Goal: Book appointment/travel/reservation

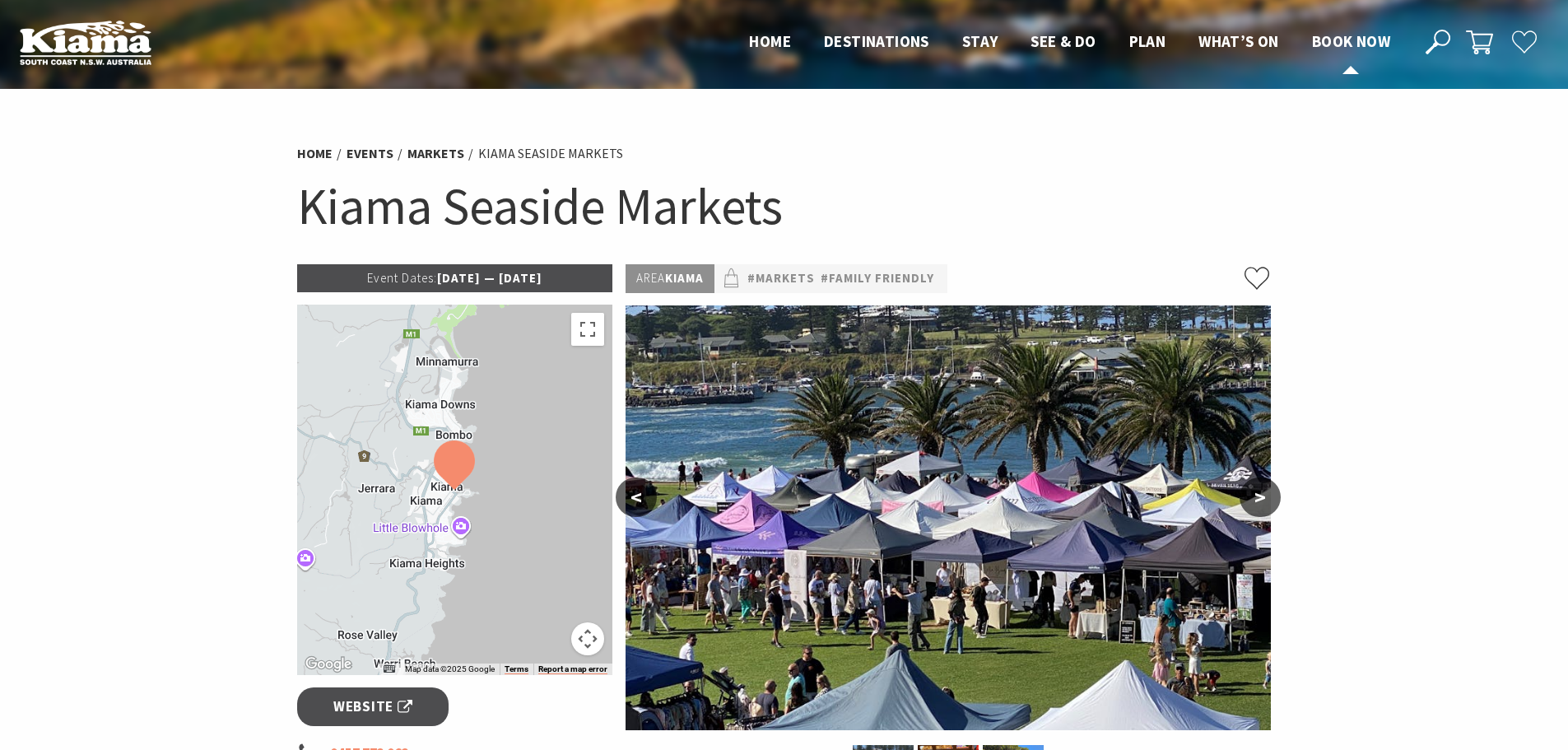
click at [1344, 53] on link "Book now" at bounding box center [1351, 41] width 78 height 21
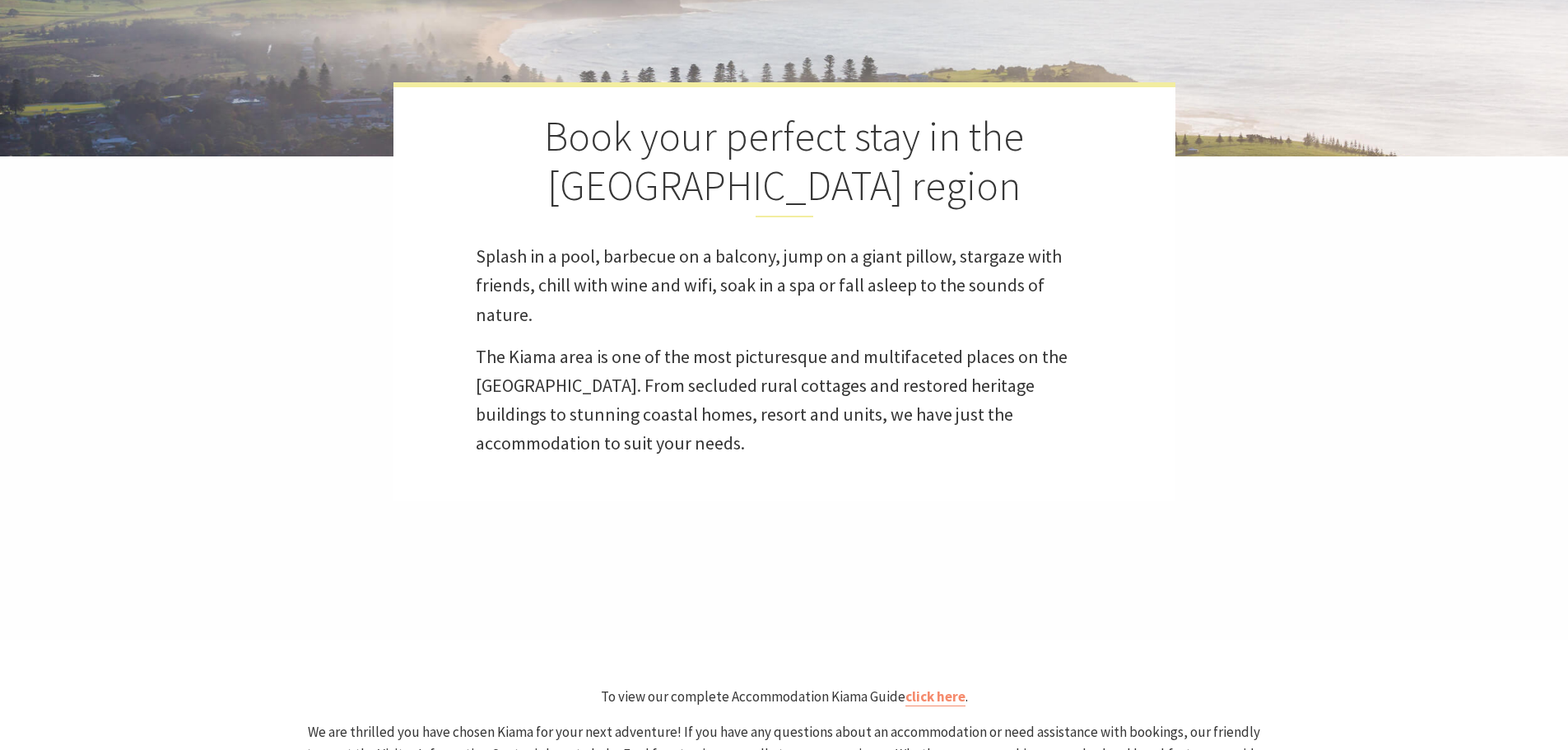
scroll to position [658, 0]
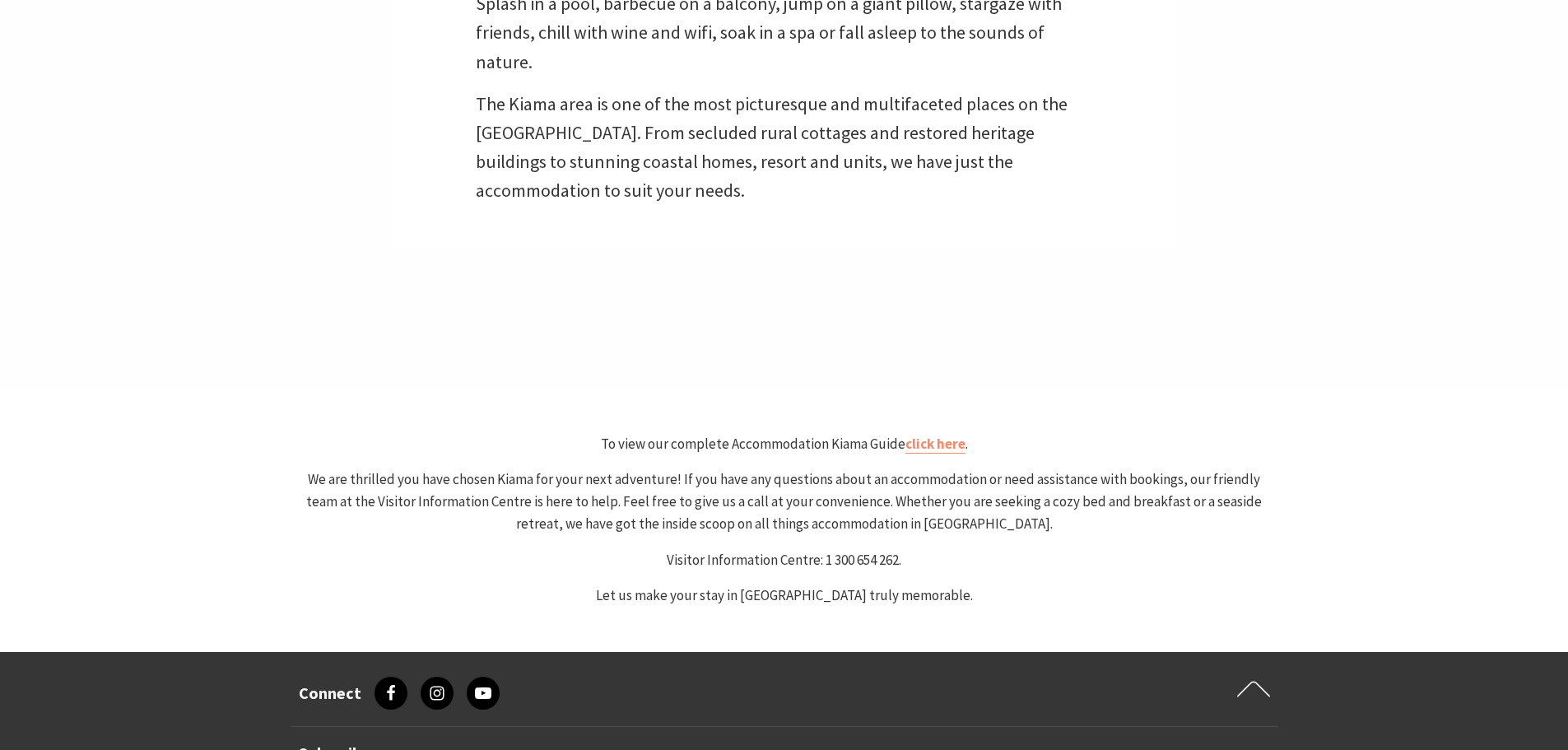
select select "3"
select select "2"
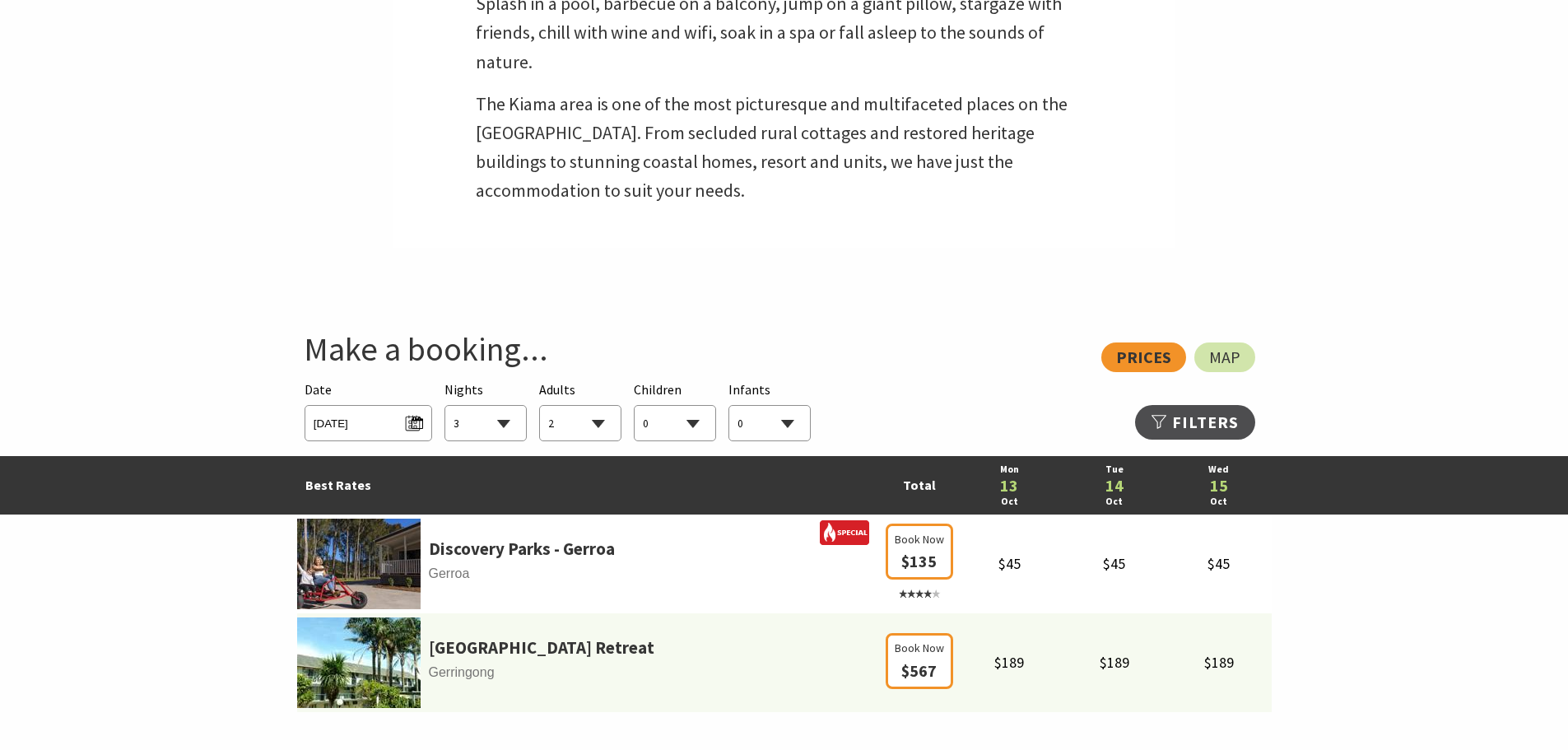
scroll to position [165, 0]
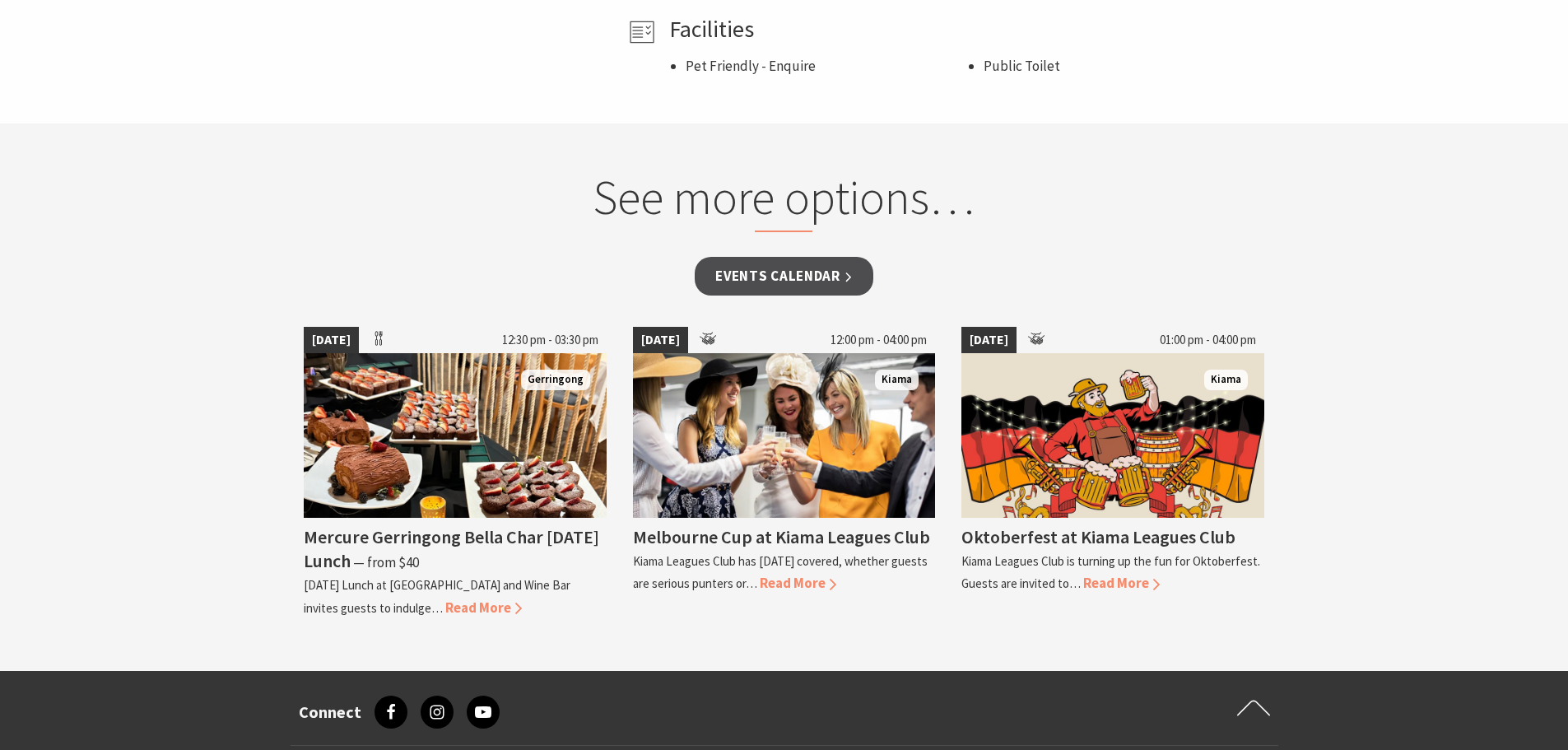
scroll to position [1234, 0]
